Goal: Task Accomplishment & Management: Manage account settings

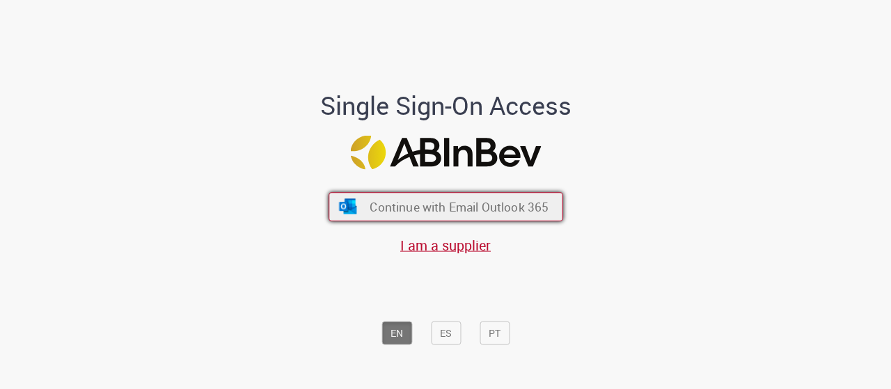
click at [373, 198] on button "Continue with Email Outlook 365" at bounding box center [446, 206] width 235 height 29
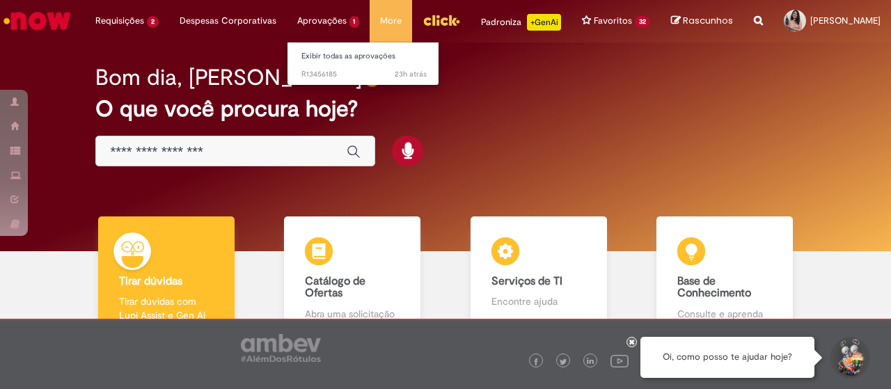
click at [305, 65] on li "23h atrás 23 horas atrás R13456185" at bounding box center [364, 73] width 153 height 18
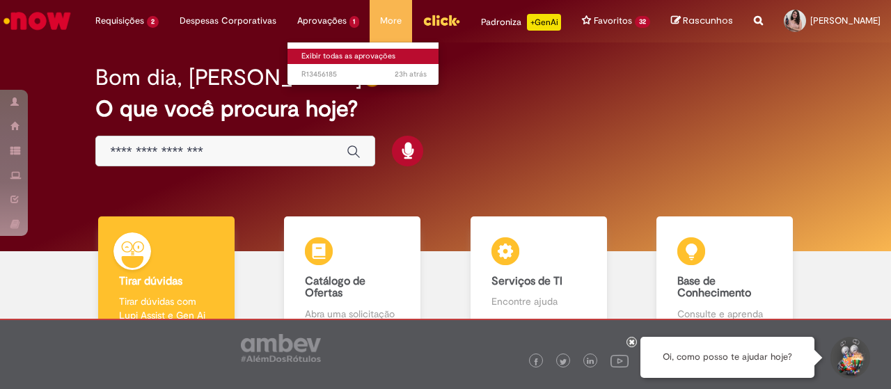
click at [306, 56] on link "Exibir todas as aprovações" at bounding box center [364, 56] width 153 height 15
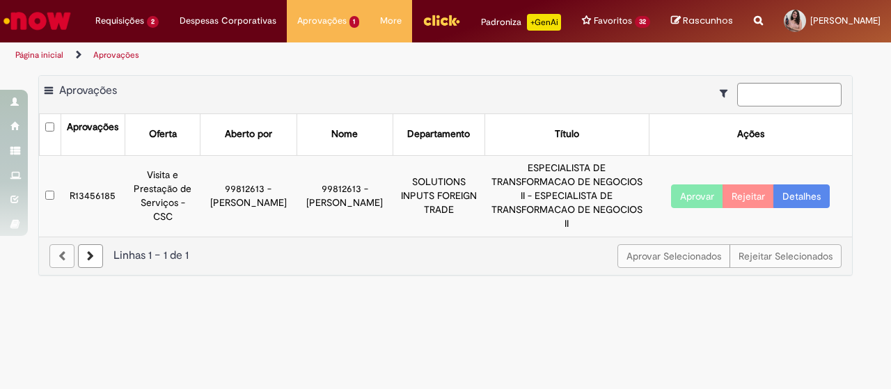
click at [711, 194] on button "Aprovar" at bounding box center [697, 197] width 52 height 24
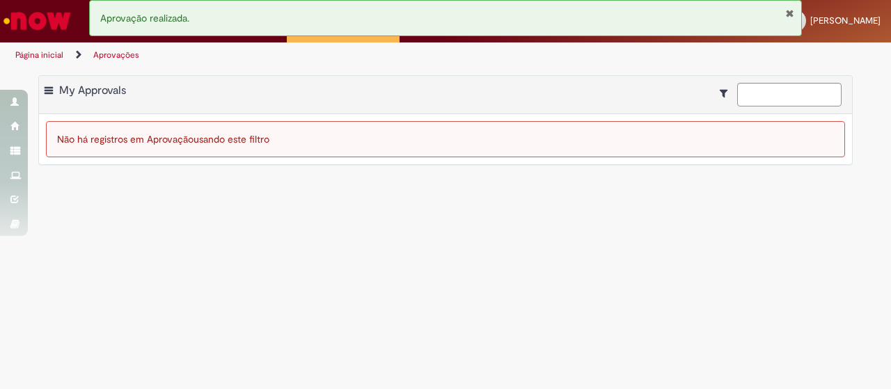
drag, startPoint x: 790, startPoint y: 11, endPoint x: 767, endPoint y: 17, distance: 23.0
click at [790, 11] on button "Fechar Notificação" at bounding box center [789, 13] width 9 height 11
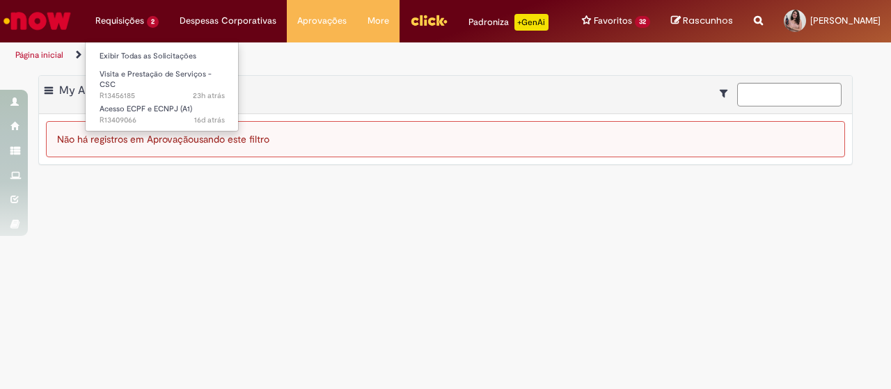
click at [99, 17] on li "Requisições 2 Exibir Todas as Solicitações Visita e Prestação de Serviços - CSC…" at bounding box center [127, 21] width 84 height 42
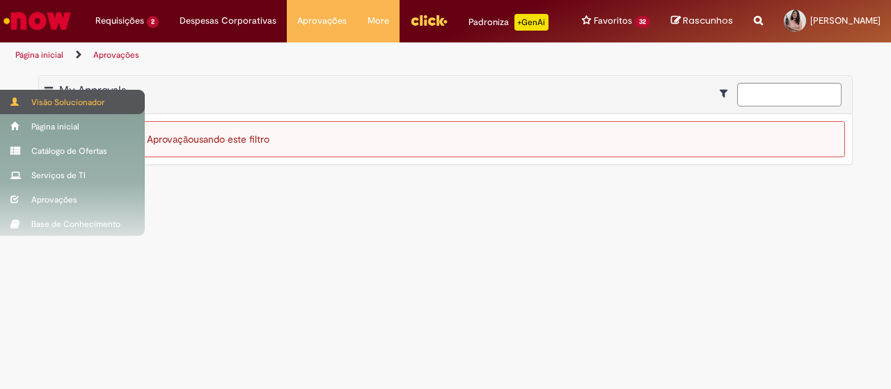
click at [31, 107] on div "Visão Solucionador" at bounding box center [72, 102] width 145 height 24
